Goal: Transaction & Acquisition: Obtain resource

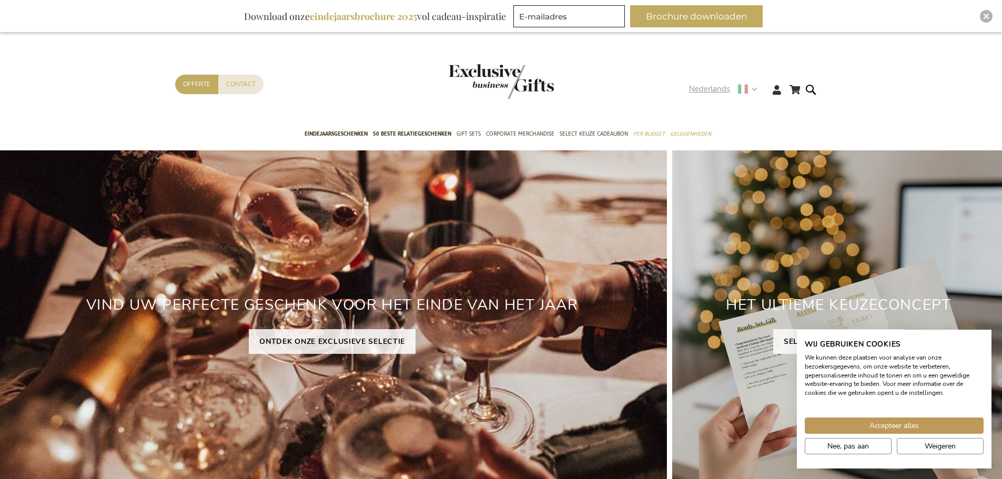
click at [756, 90] on strong "Nederlands" at bounding box center [722, 89] width 67 height 12
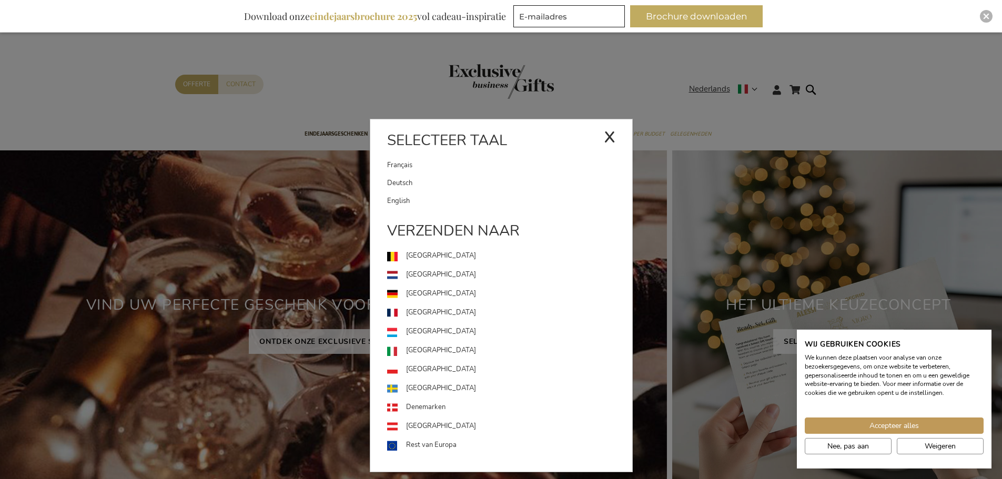
click at [433, 347] on link "[GEOGRAPHIC_DATA]" at bounding box center [509, 350] width 245 height 19
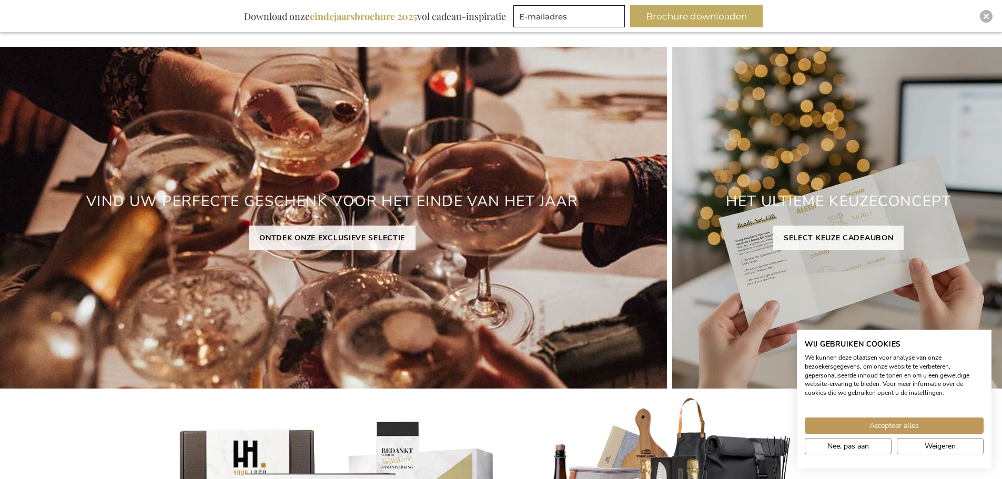
scroll to position [105, 0]
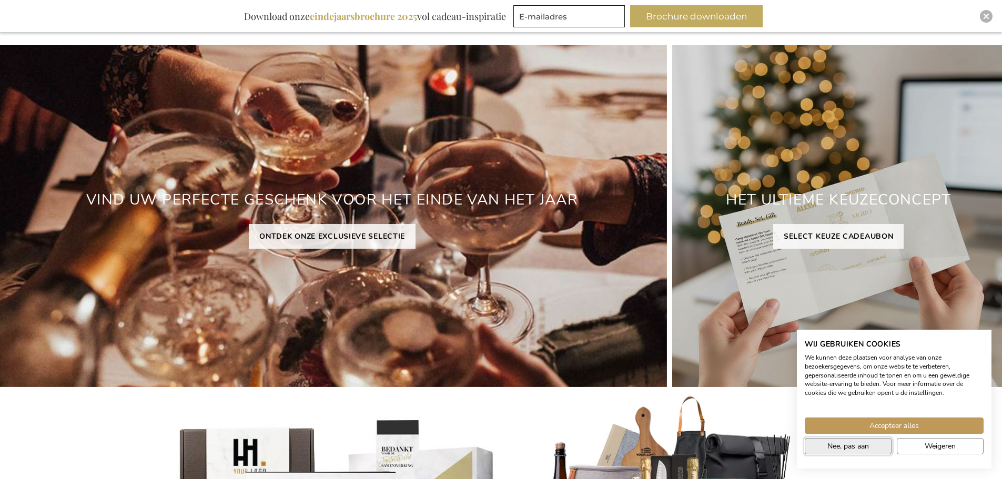
click at [859, 450] on span "Nee, pas aan" at bounding box center [848, 446] width 42 height 11
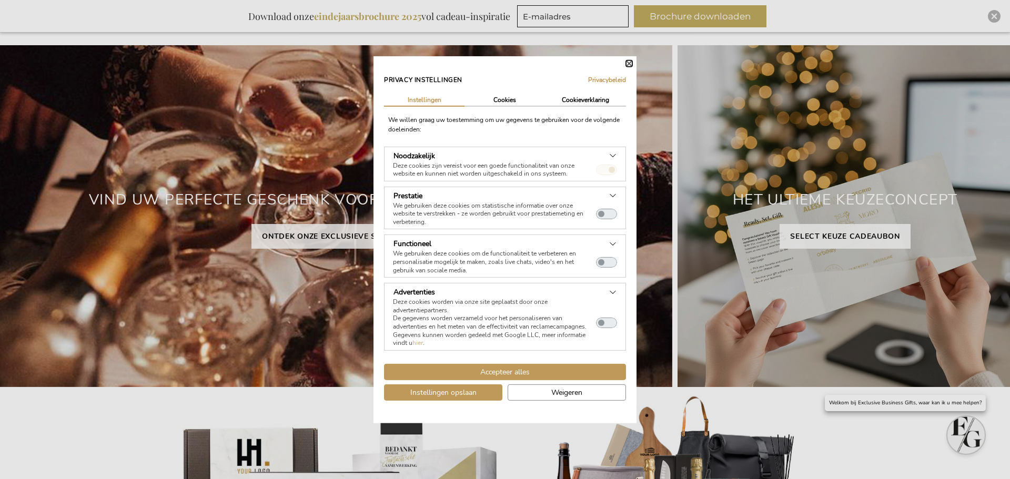
click at [628, 64] on button "Sluiten" at bounding box center [629, 63] width 6 height 6
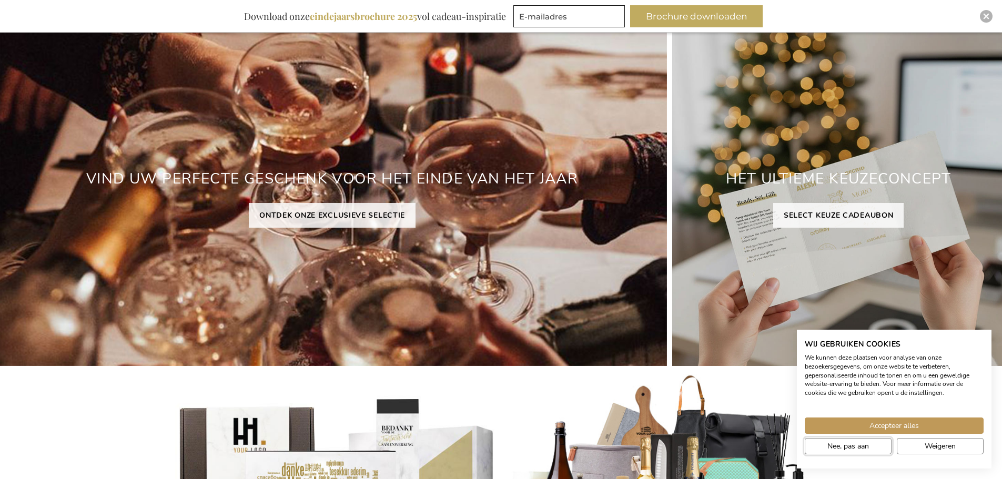
scroll to position [0, 0]
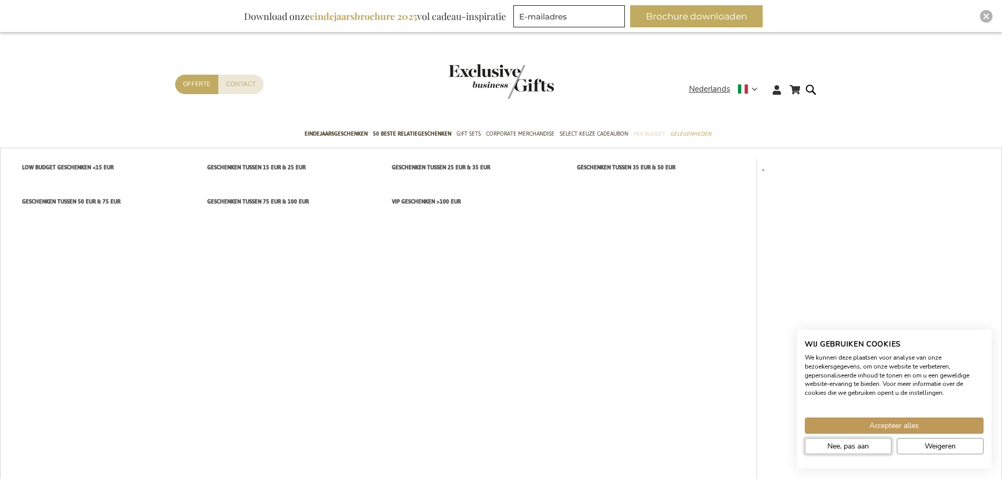
click at [644, 130] on span "Per Budget" at bounding box center [649, 133] width 32 height 11
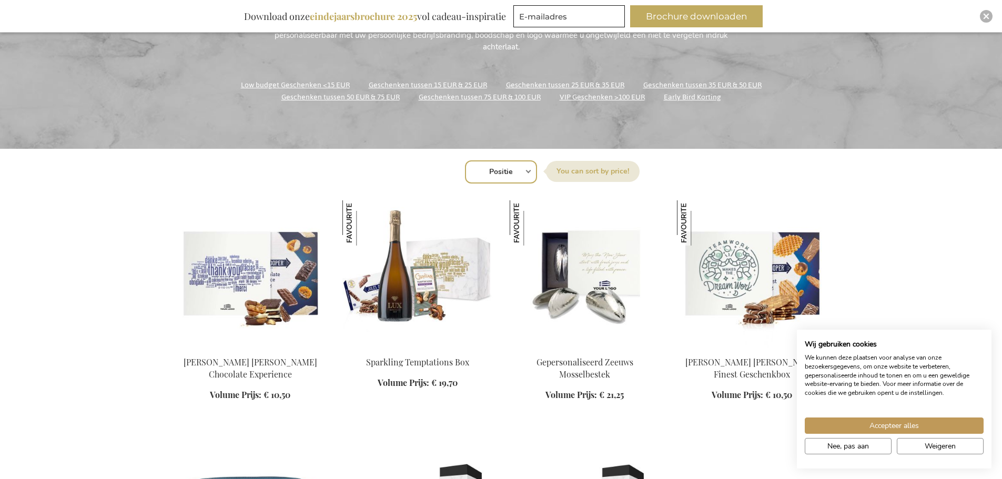
scroll to position [263, 0]
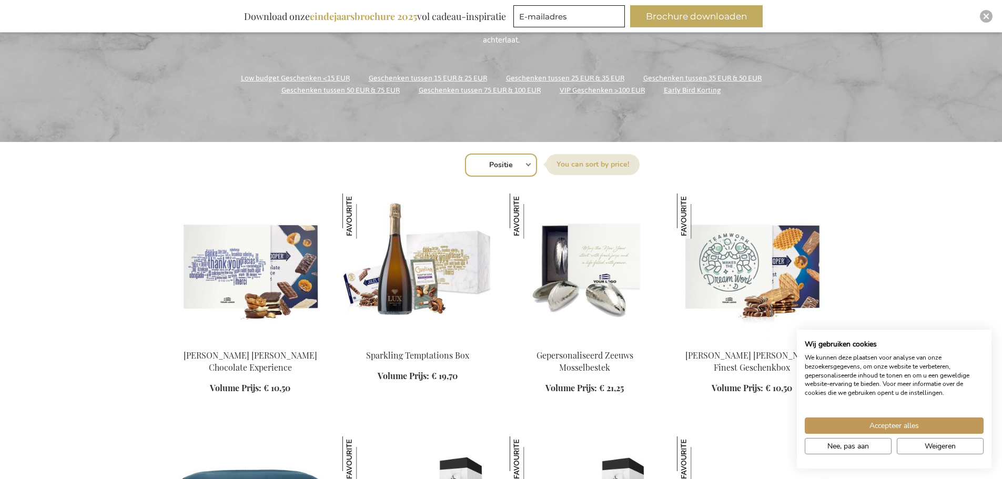
click at [521, 165] on select "Positie Best Sellers Meest bekeken Nieuw Biggest Saving Price: low to high Pric…" at bounding box center [501, 165] width 72 height 23
select select "bestsellers"
click at [465, 154] on select "Positie Best Sellers Meest bekeken Nieuw Biggest Saving Price: low to high Pric…" at bounding box center [501, 165] width 72 height 23
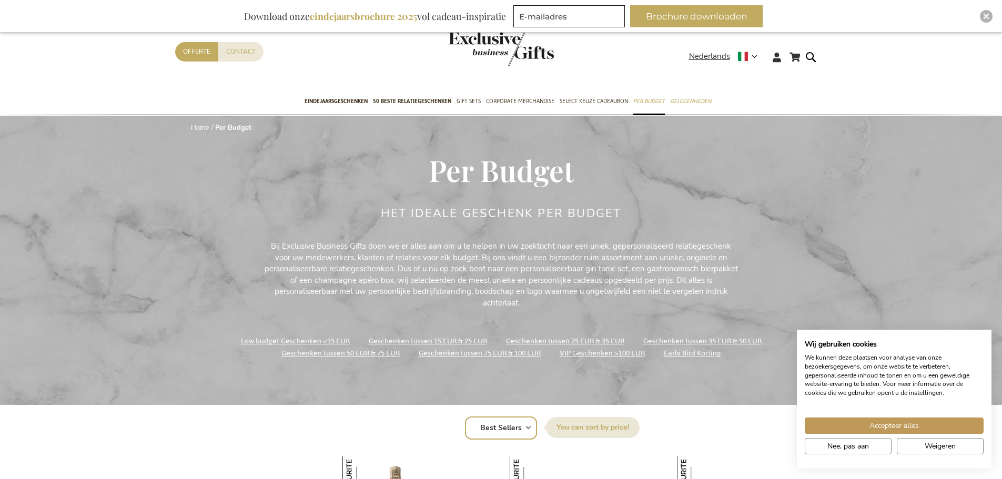
select select "bestsellers"
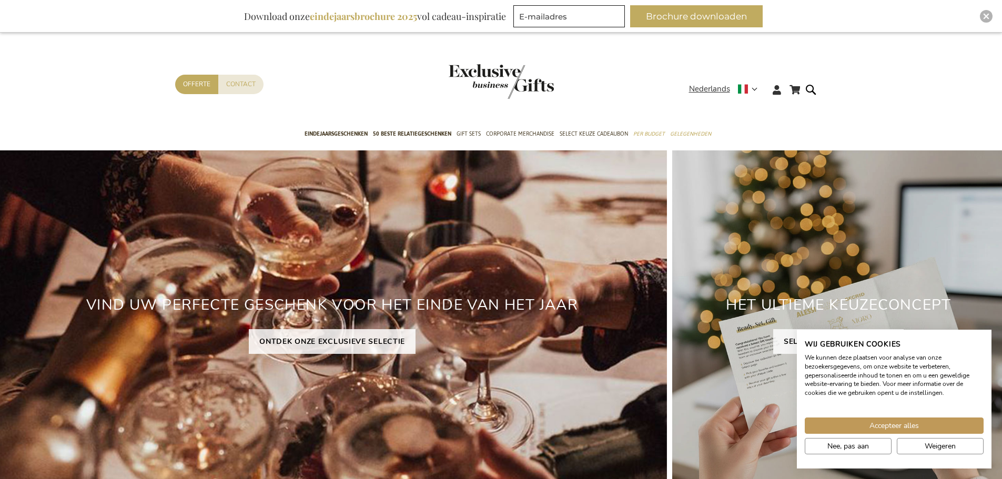
click at [681, 2] on div "Inspiratiebrochure Download onze eindejaarsbrochure 2025 vol cadeau-inspiratie …" at bounding box center [501, 16] width 1002 height 33
click at [684, 15] on button "Brochure downloaden" at bounding box center [696, 16] width 133 height 22
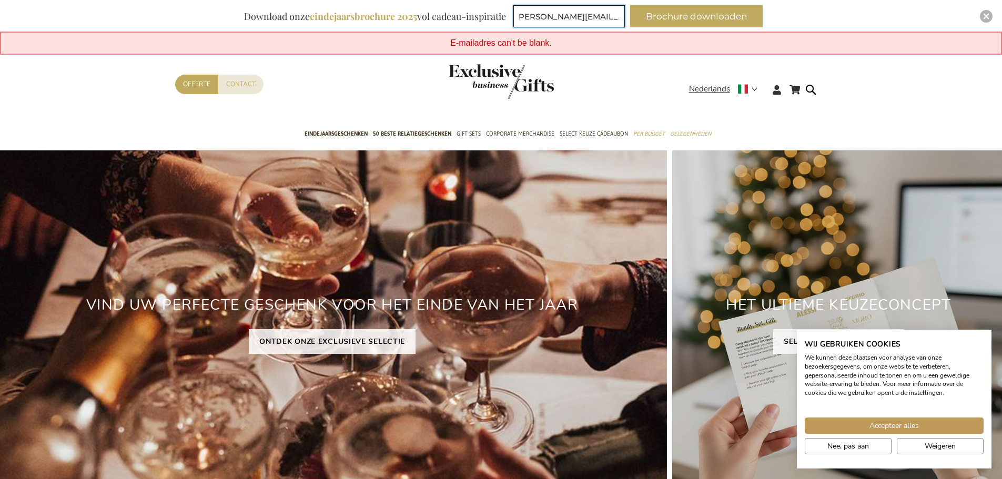
scroll to position [0, 7]
type input "[PERSON_NAME][EMAIL_ADDRESS][DOMAIN_NAME]"
click at [712, 15] on button "Brochure downloaden" at bounding box center [696, 16] width 133 height 22
